Goal: Answer question/provide support: Answer question/provide support

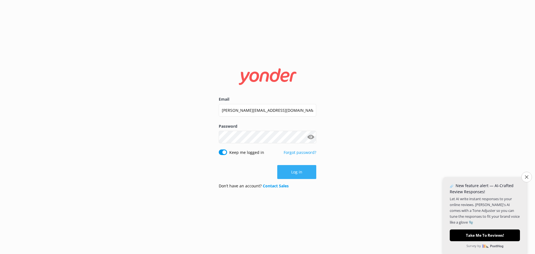
click at [303, 173] on button "Log in" at bounding box center [297, 172] width 39 height 14
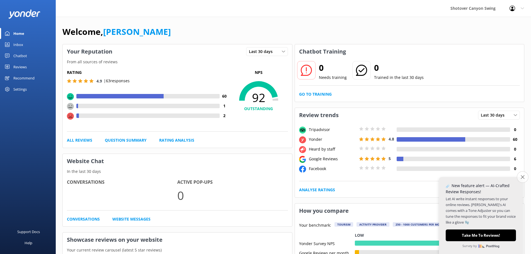
click at [522, 177] on icon "Close survey" at bounding box center [523, 177] width 4 height 4
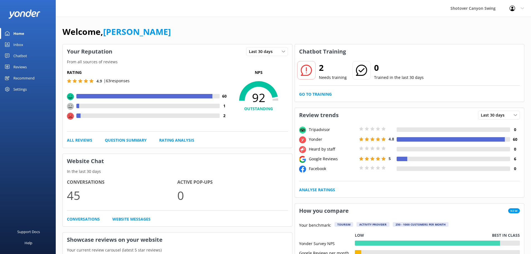
click at [17, 54] on div "Chatbot" at bounding box center [20, 55] width 14 height 11
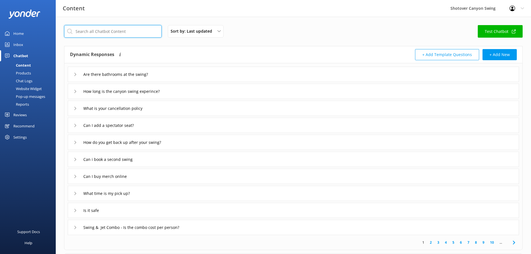
click at [108, 34] on input "text" at bounding box center [113, 31] width 98 height 13
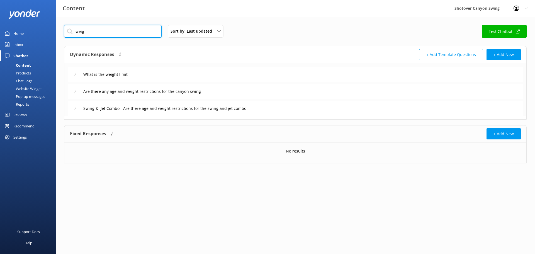
type input "weig"
click at [74, 76] on icon at bounding box center [75, 74] width 3 height 3
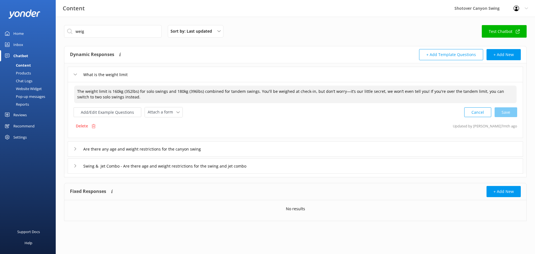
drag, startPoint x: 342, startPoint y: 92, endPoint x: 376, endPoint y: 89, distance: 33.9
click at [376, 89] on textarea "The weight limit is 160kg (352lbs) for solo swings and 180kg (396lbs) combined …" at bounding box center [295, 95] width 443 height 18
drag, startPoint x: 273, startPoint y: 91, endPoint x: 302, endPoint y: 90, distance: 29.6
click at [273, 91] on textarea "The weight limit is 160kg (352lbs) for solo swings and 180kg (396lbs) combined …" at bounding box center [295, 95] width 443 height 18
drag, startPoint x: 420, startPoint y: 91, endPoint x: 448, endPoint y: 92, distance: 28.2
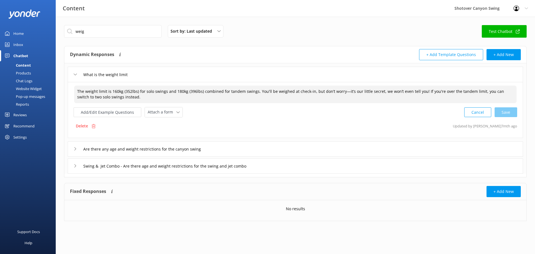
click at [448, 92] on textarea "The weight limit is 160kg (352lbs) for solo swings and 180kg (396lbs) combined …" at bounding box center [295, 95] width 443 height 18
click at [436, 94] on textarea "The weight limit is 160kg (352lbs) for solo swings and 180kg (396lbs) combined …" at bounding box center [295, 95] width 443 height 18
click at [419, 91] on textarea "The weight limit is 160kg (352lbs) for solo swings and 180kg (396lbs) combined …" at bounding box center [295, 95] width 443 height 18
drag, startPoint x: 341, startPoint y: 93, endPoint x: 355, endPoint y: 91, distance: 13.5
click at [355, 91] on textarea "The weight limit is 160kg (352lbs) for solo swings and 180kg (396lbs) combined …" at bounding box center [295, 95] width 443 height 18
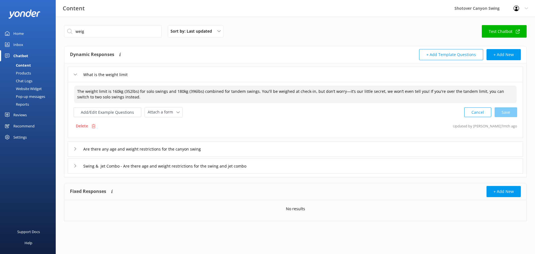
click at [358, 91] on textarea "The weight limit is 160kg (352lbs) for solo swings and 180kg (396lbs) combined …" at bounding box center [295, 95] width 443 height 18
drag, startPoint x: 342, startPoint y: 92, endPoint x: 417, endPoint y: 90, distance: 75.1
click at [417, 90] on textarea "The weight limit is 160kg (352lbs) for solo swings and 180kg (396lbs) combined …" at bounding box center [295, 95] width 443 height 18
click at [353, 92] on textarea "The weight limit is 160kg (352lbs) for solo swings and 180kg (396lbs) combined …" at bounding box center [295, 95] width 443 height 18
click at [413, 90] on textarea "The weight limit is 160kg (352lbs) for solo swings and 180kg (396lbs) combined …" at bounding box center [295, 95] width 443 height 18
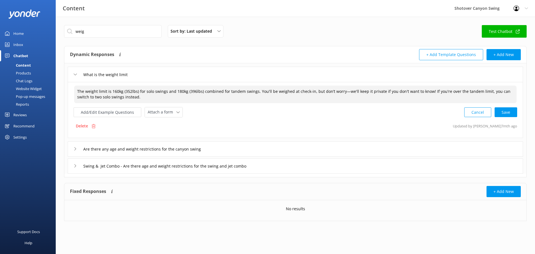
drag, startPoint x: 380, startPoint y: 91, endPoint x: 424, endPoint y: 91, distance: 44.6
click at [424, 91] on textarea "The weight limit is 160kg (352lbs) for solo swings and 180kg (396lbs) combined …" at bounding box center [295, 95] width 443 height 18
click at [368, 110] on div "Add/Edit Example Questions Attach a form Leave contact details Check availabili…" at bounding box center [296, 112] width 444 height 10
click at [394, 92] on textarea "The weight limit is 160kg (352lbs) for solo swings and 180kg (396lbs) combined …" at bounding box center [295, 95] width 443 height 18
click at [511, 111] on div "Cancel Loading.." at bounding box center [491, 112] width 53 height 10
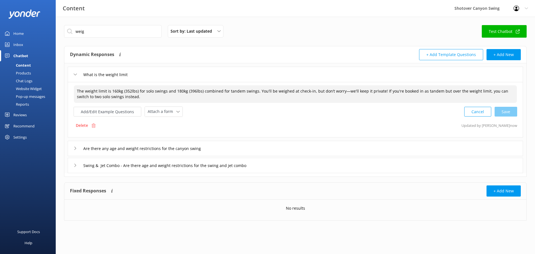
type textarea "The weight limit is 160kg (352lbs) for solo swings and 180kg (396lbs) combined …"
click at [131, 34] on input "weig" at bounding box center [113, 31] width 98 height 13
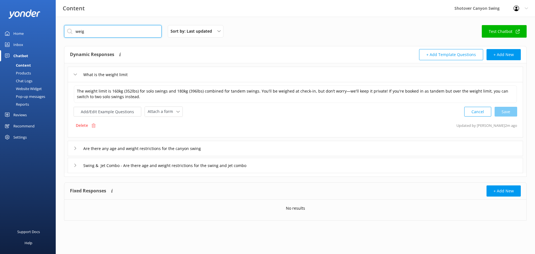
drag, startPoint x: 131, startPoint y: 34, endPoint x: 60, endPoint y: 26, distance: 71.0
click at [60, 26] on div "weig Sort by: Last updated Title Last updated Test Chatbot Dynamic Responses Dy…" at bounding box center [296, 127] width 480 height 221
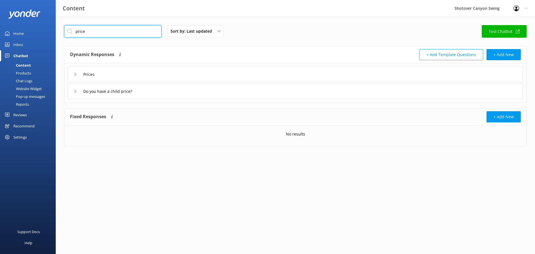
type input "price"
click at [74, 75] on icon at bounding box center [75, 74] width 3 height 3
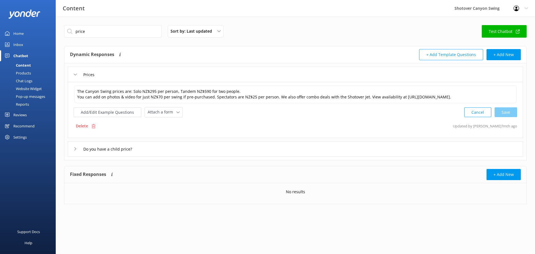
click at [75, 149] on icon at bounding box center [75, 148] width 3 height 3
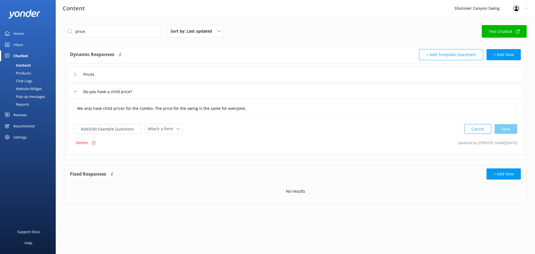
click at [74, 72] on div "Prices" at bounding box center [86, 74] width 25 height 9
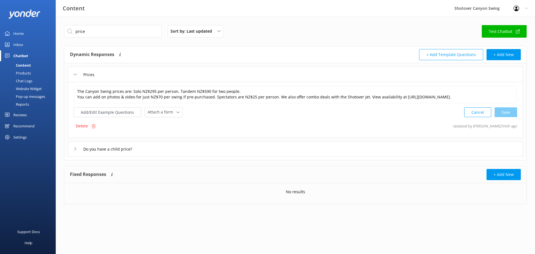
click at [74, 148] on icon at bounding box center [75, 148] width 3 height 3
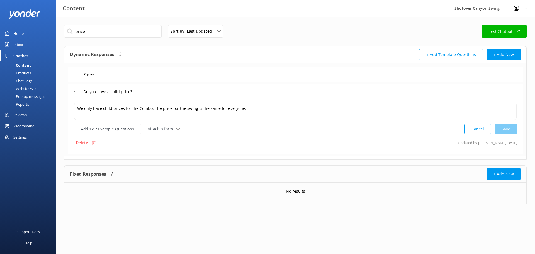
click at [72, 74] on div "Prices" at bounding box center [296, 74] width 456 height 15
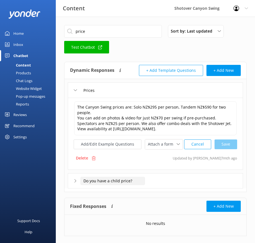
click at [105, 95] on input "Do you have a child price?" at bounding box center [92, 90] width 25 height 8
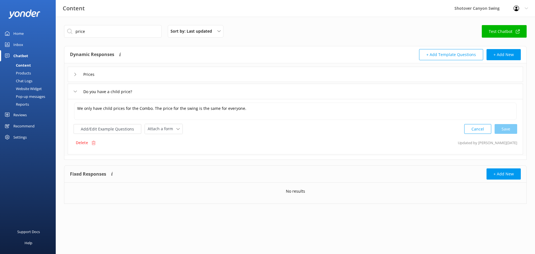
click at [278, 70] on div "Prices" at bounding box center [296, 74] width 456 height 15
